Goal: Task Accomplishment & Management: Manage account settings

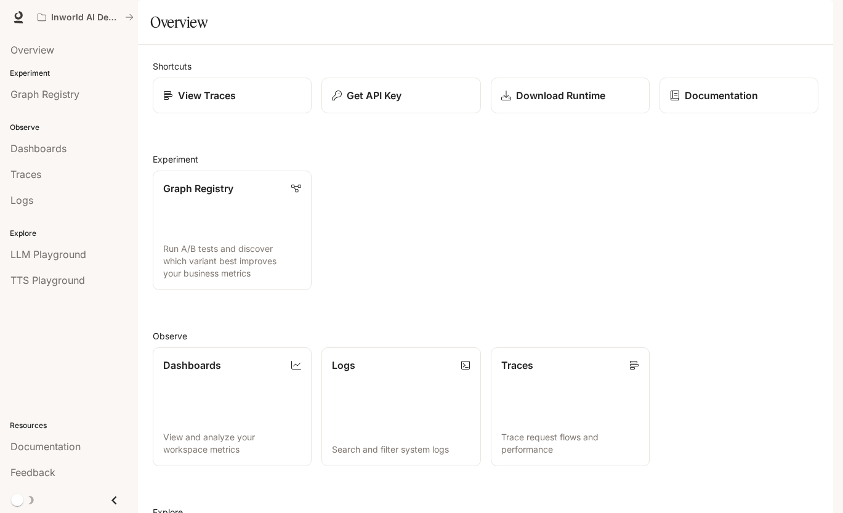
click at [71, 266] on li "LLM Playground" at bounding box center [69, 254] width 138 height 26
click at [68, 255] on span "LLM Playground" at bounding box center [48, 254] width 76 height 15
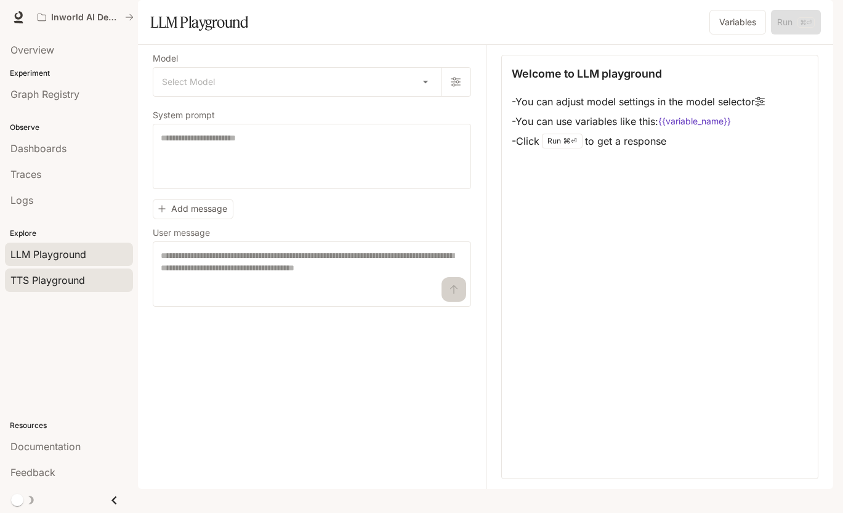
click at [76, 284] on span "TTS Playground" at bounding box center [47, 280] width 74 height 15
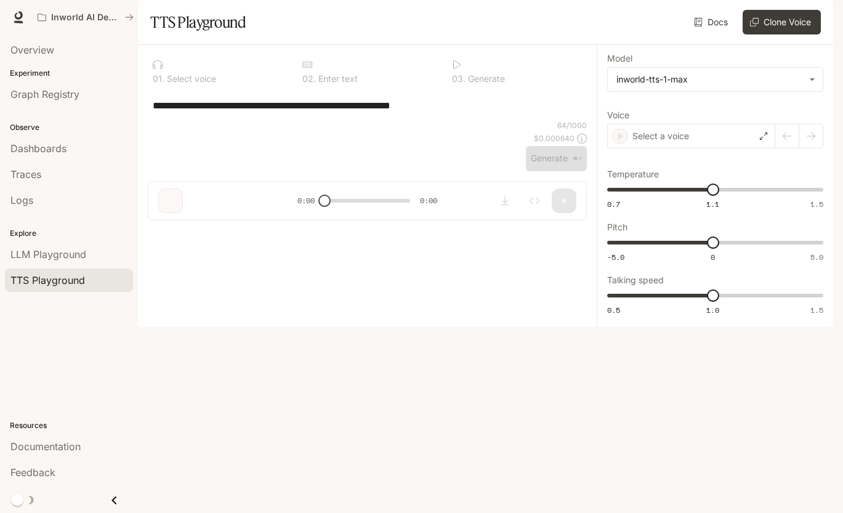
type textarea "**********"
type input "***"
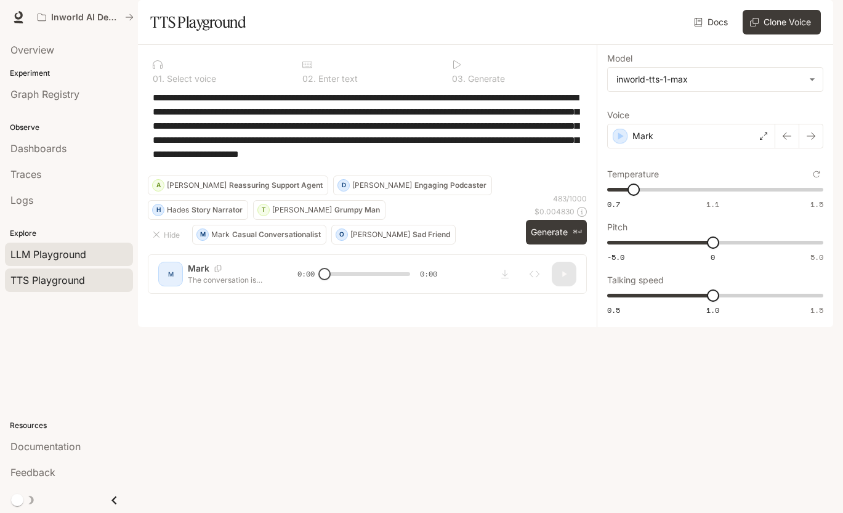
click at [79, 260] on span "LLM Playground" at bounding box center [48, 254] width 76 height 15
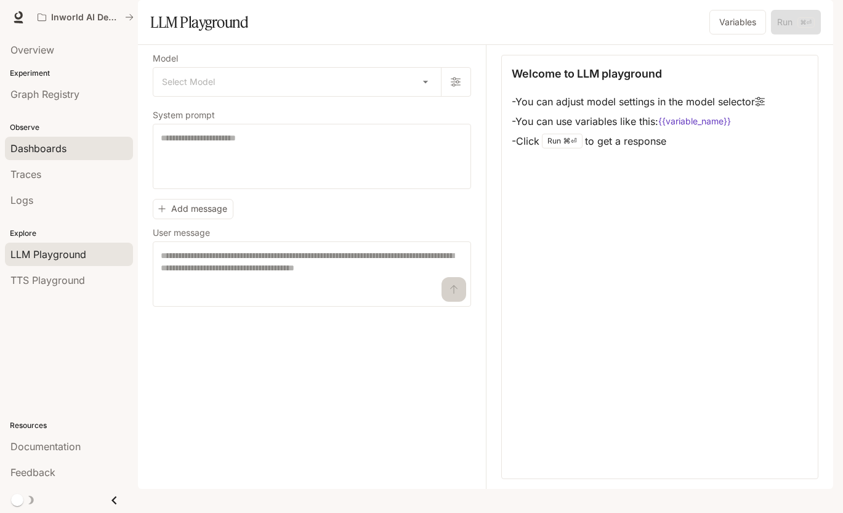
click at [87, 154] on div "Dashboards" at bounding box center [68, 148] width 117 height 15
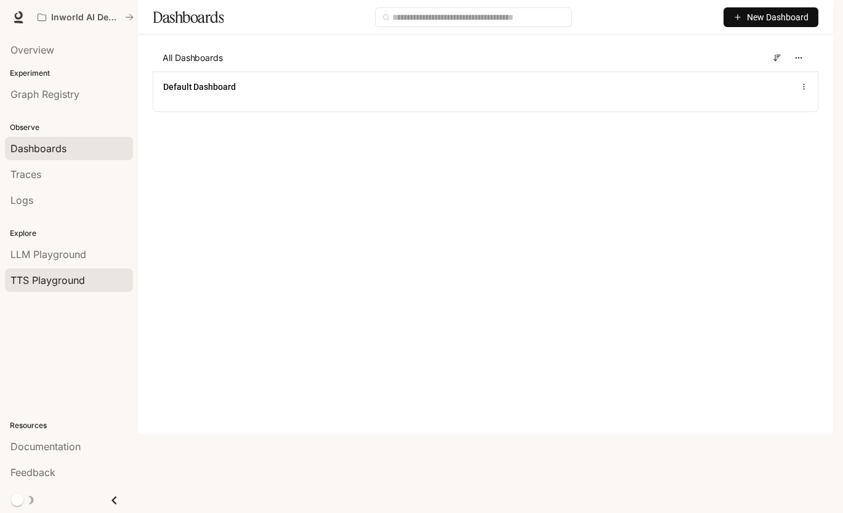
click at [85, 274] on div "TTS Playground" at bounding box center [68, 280] width 117 height 15
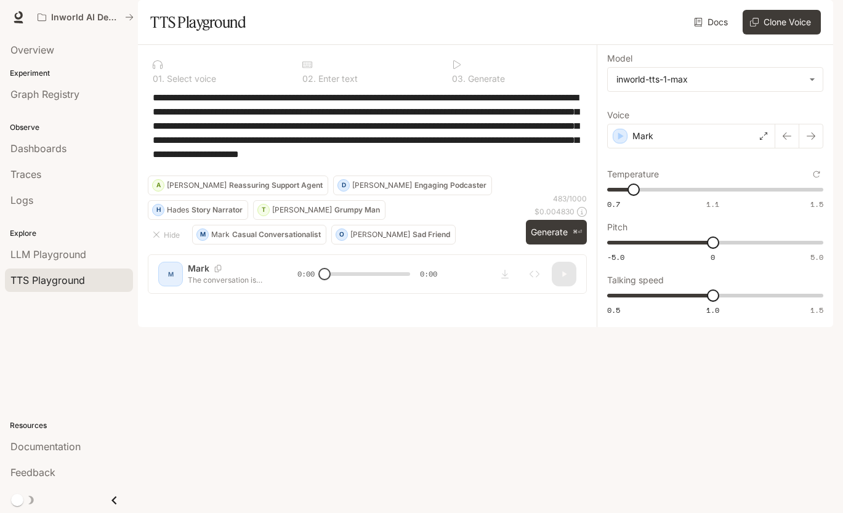
click at [814, 14] on img "button" at bounding box center [815, 17] width 17 height 17
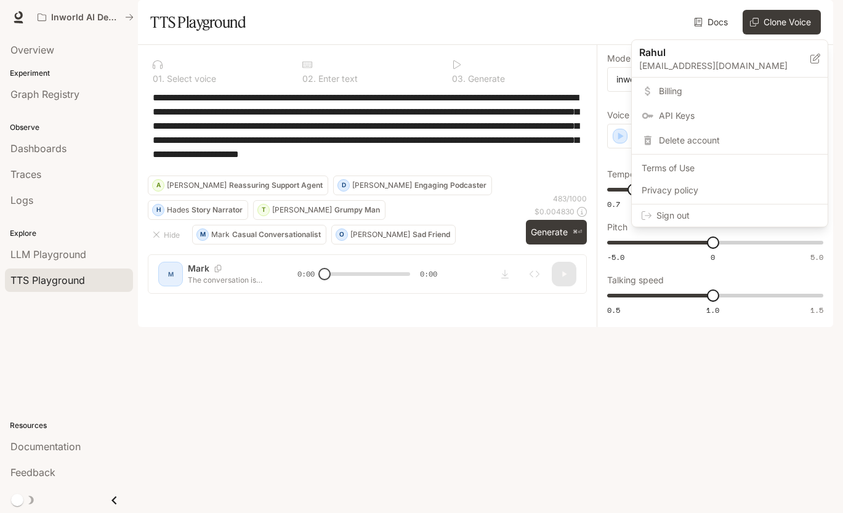
click at [696, 111] on span "API Keys" at bounding box center [738, 116] width 159 height 12
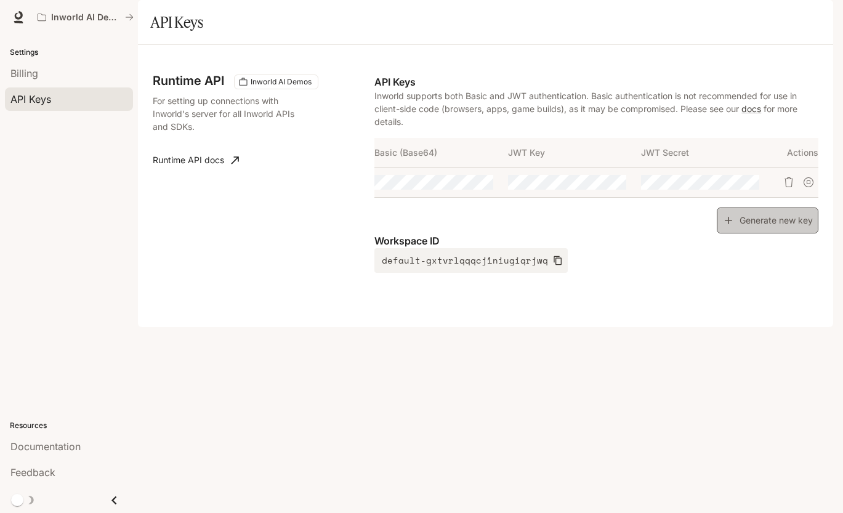
click at [774, 234] on button "Generate new key" at bounding box center [767, 220] width 102 height 26
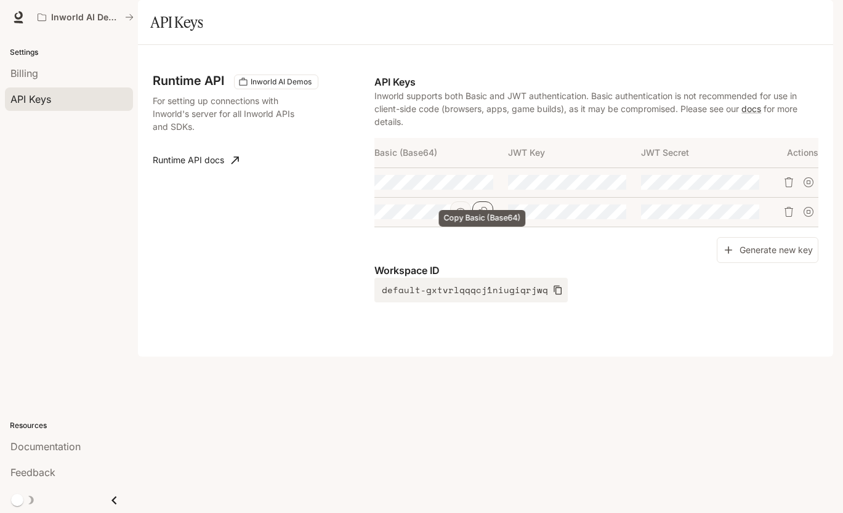
click at [486, 222] on button "Copy Basic (Base64)" at bounding box center [482, 211] width 21 height 21
